Goal: Task Accomplishment & Management: Use online tool/utility

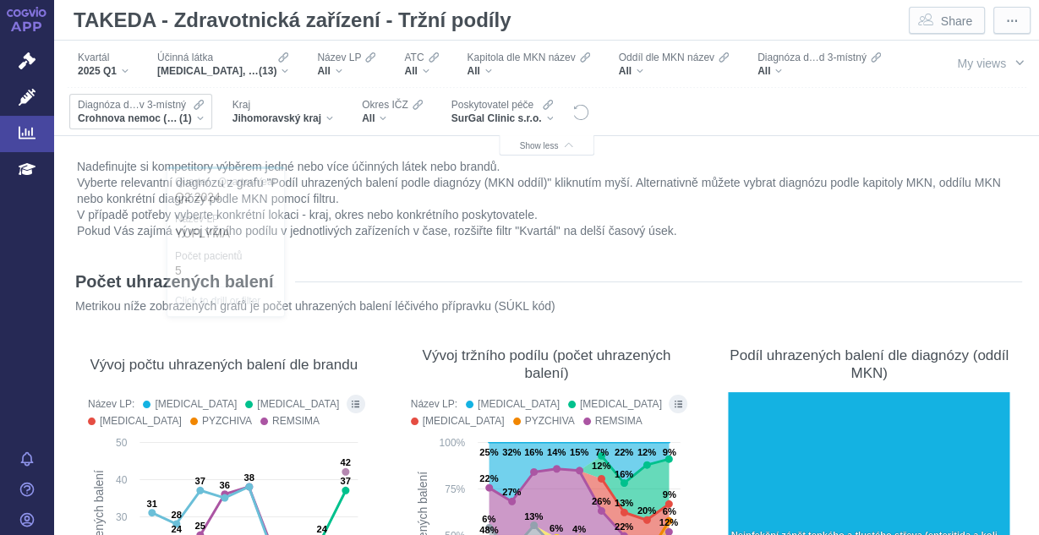
scroll to position [9060, 0]
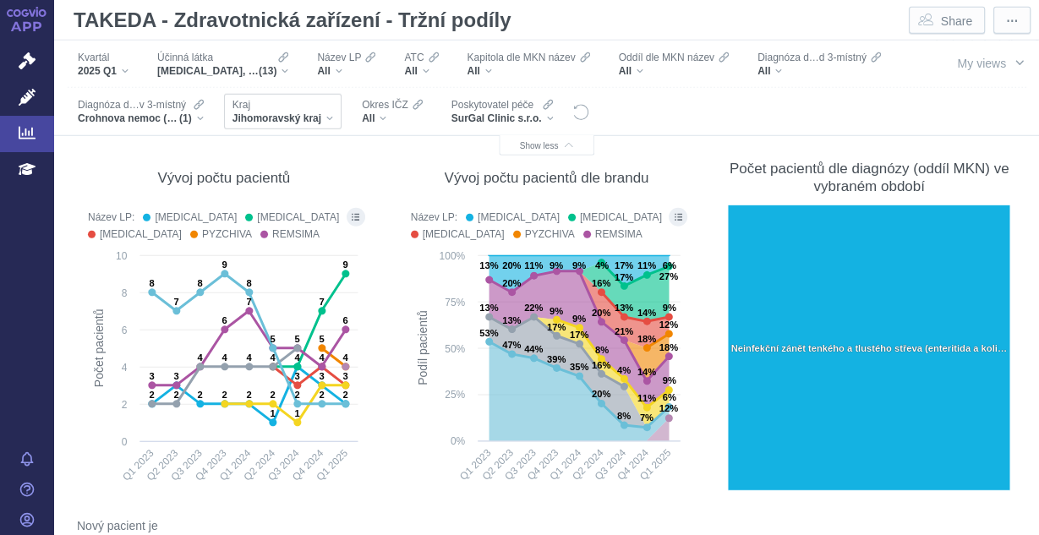
click at [333, 118] on div "Jihomoravský kraj" at bounding box center [282, 119] width 101 height 14
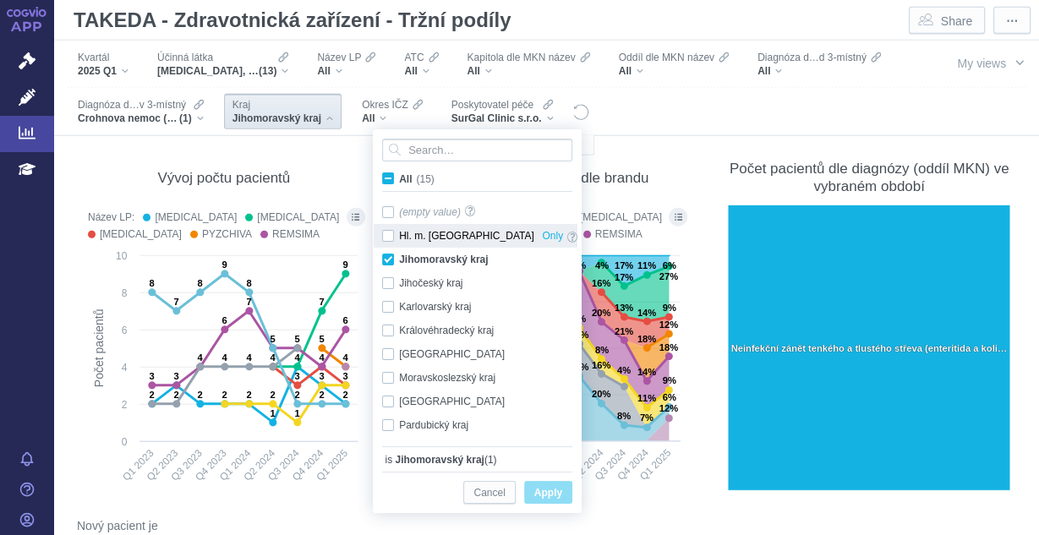
click at [390, 232] on div "Hl. m. [GEOGRAPHIC_DATA] Only" at bounding box center [480, 236] width 212 height 24
checkbox input "true"
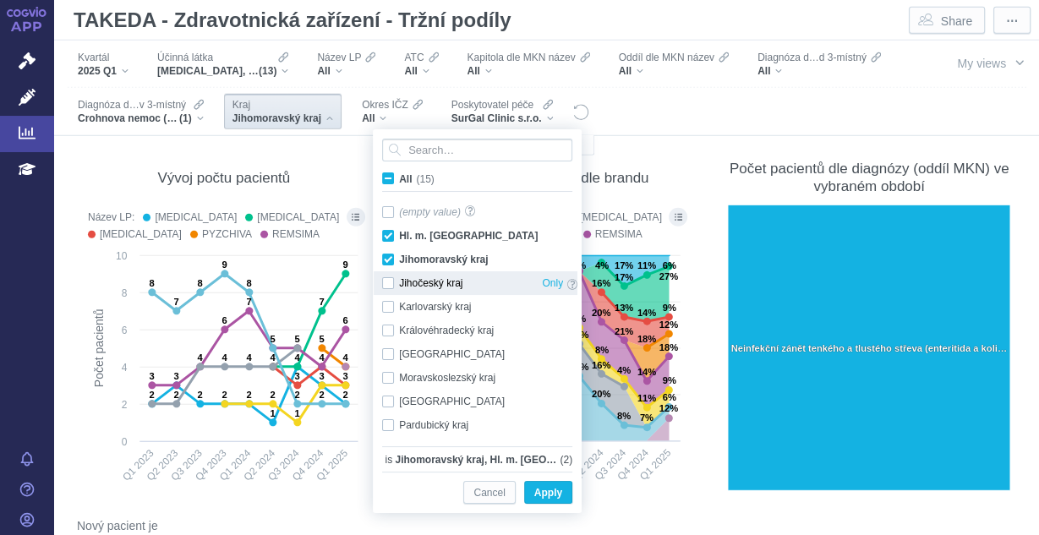
click at [389, 280] on div "Jihočeský kraj Only" at bounding box center [480, 283] width 212 height 24
checkbox input "true"
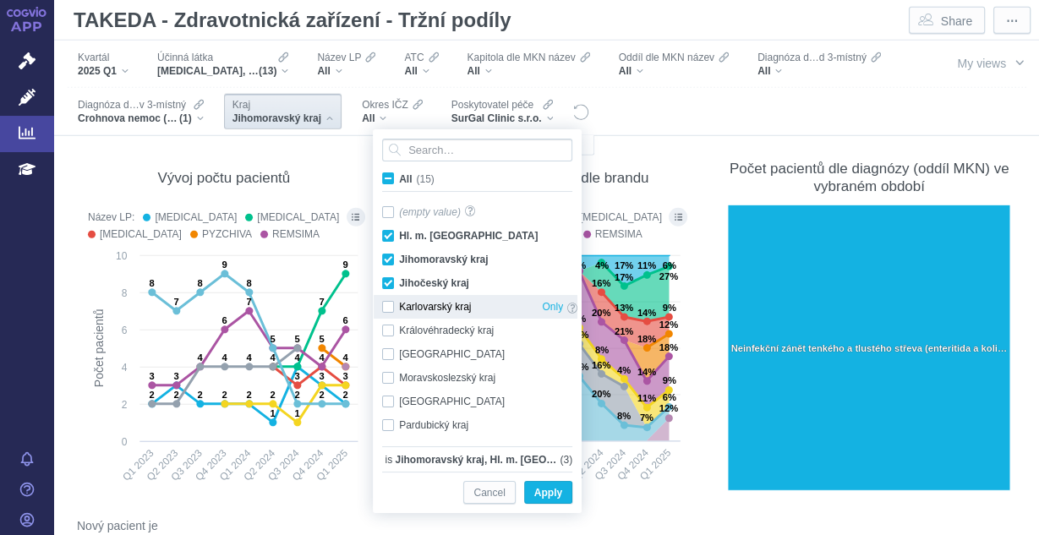
click at [389, 306] on div "Karlovarský kraj Only" at bounding box center [480, 307] width 212 height 24
checkbox input "true"
click at [547, 483] on span "Apply" at bounding box center [548, 493] width 28 height 21
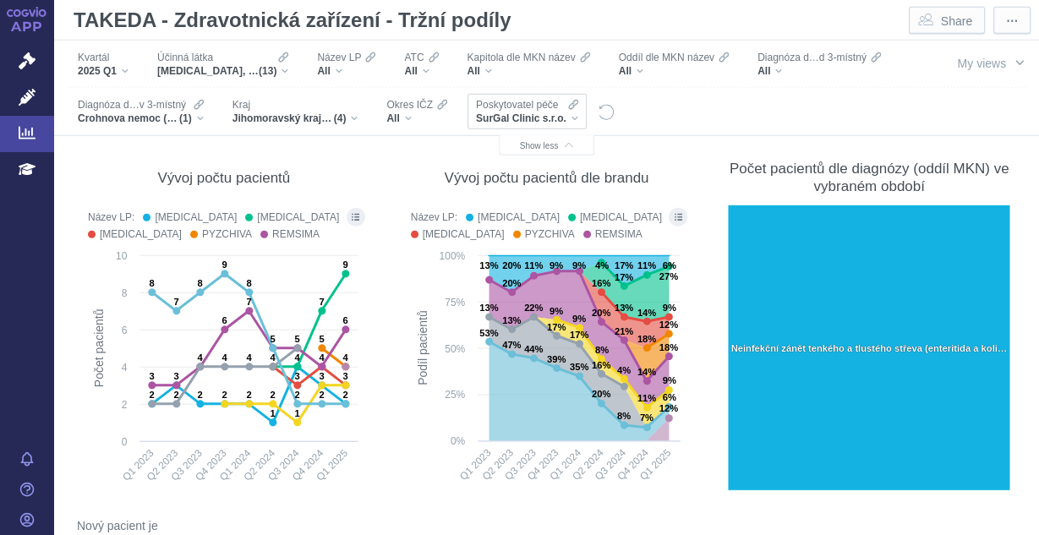
click at [578, 118] on div "SurGal Clinic s.r.o." at bounding box center [527, 119] width 102 height 14
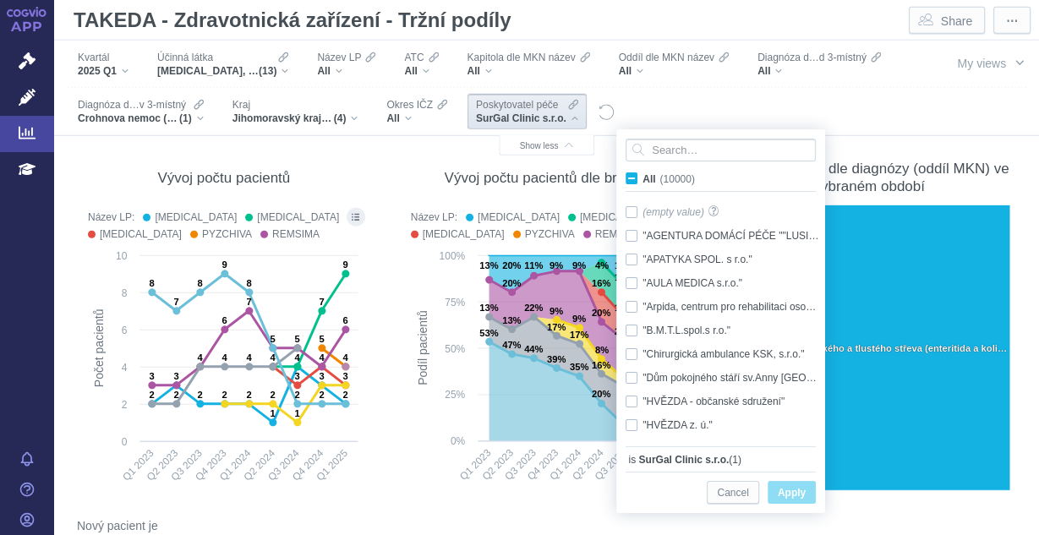
click at [626, 186] on label "All (10000)" at bounding box center [663, 178] width 80 height 17
click at [642, 181] on input "All (10000)" at bounding box center [647, 175] width 11 height 11
checkbox input "true"
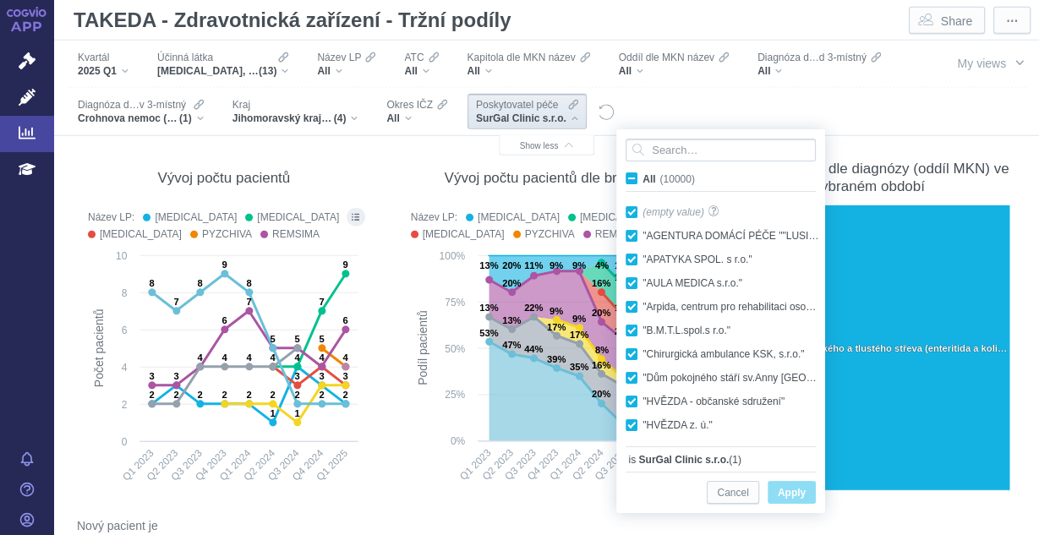
checkbox input "true"
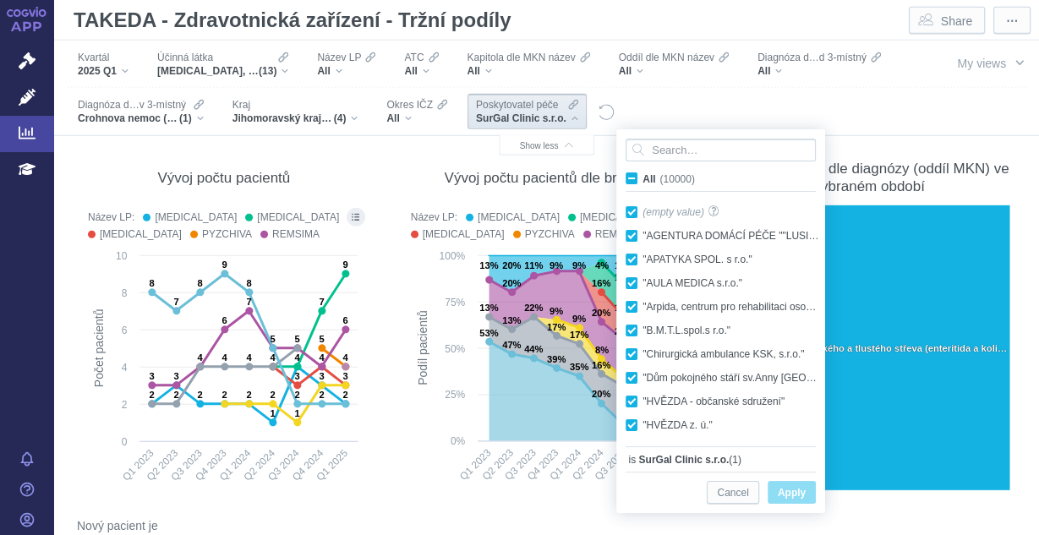
checkbox input "true"
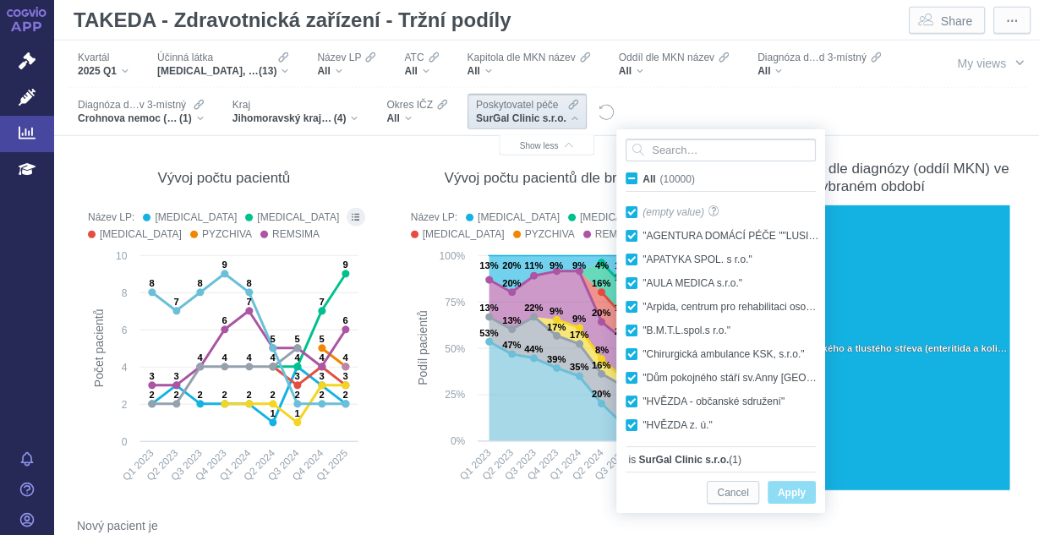
checkbox input "true"
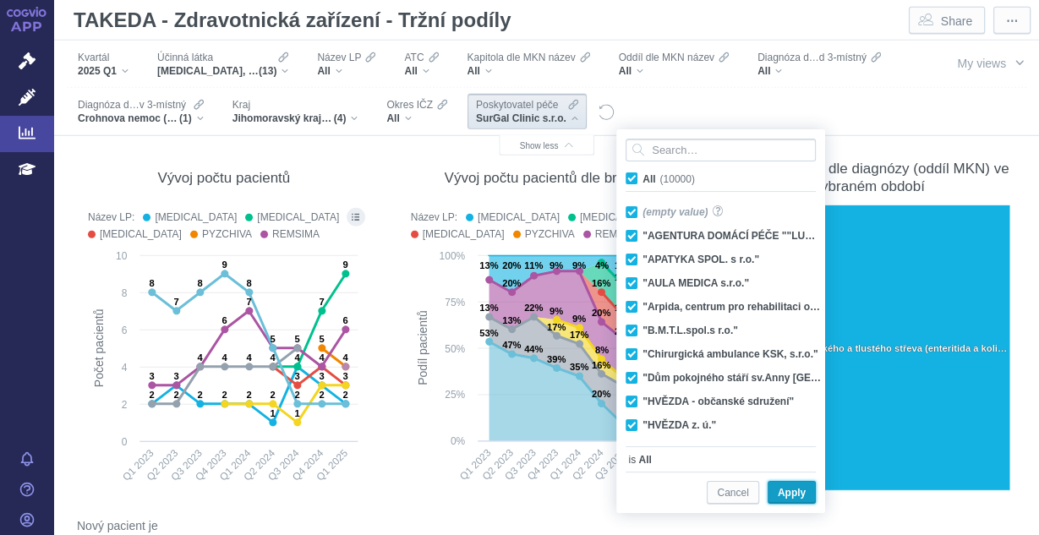
click at [791, 490] on span "Apply" at bounding box center [792, 493] width 28 height 21
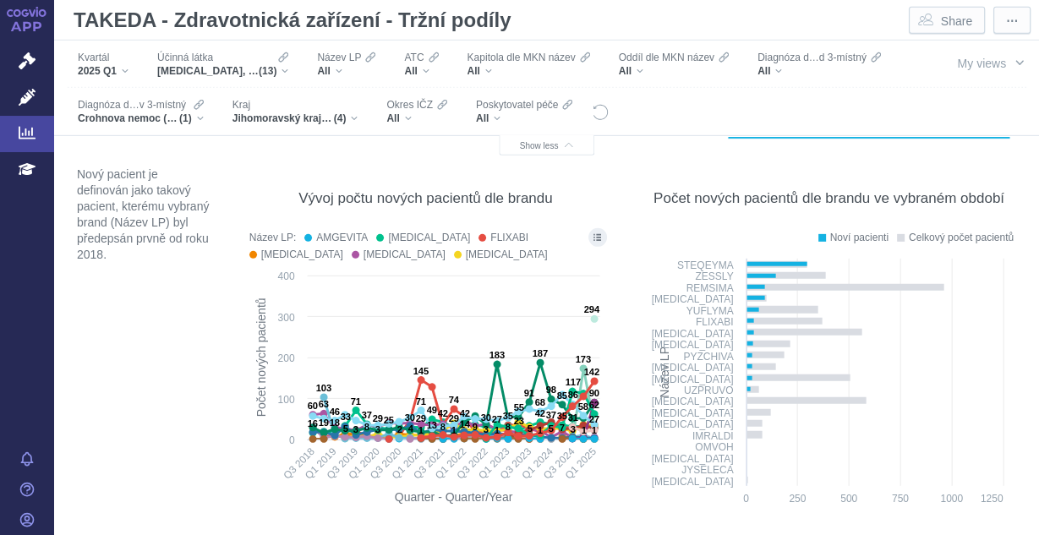
scroll to position [9425, 0]
